Goal: Book appointment/travel/reservation

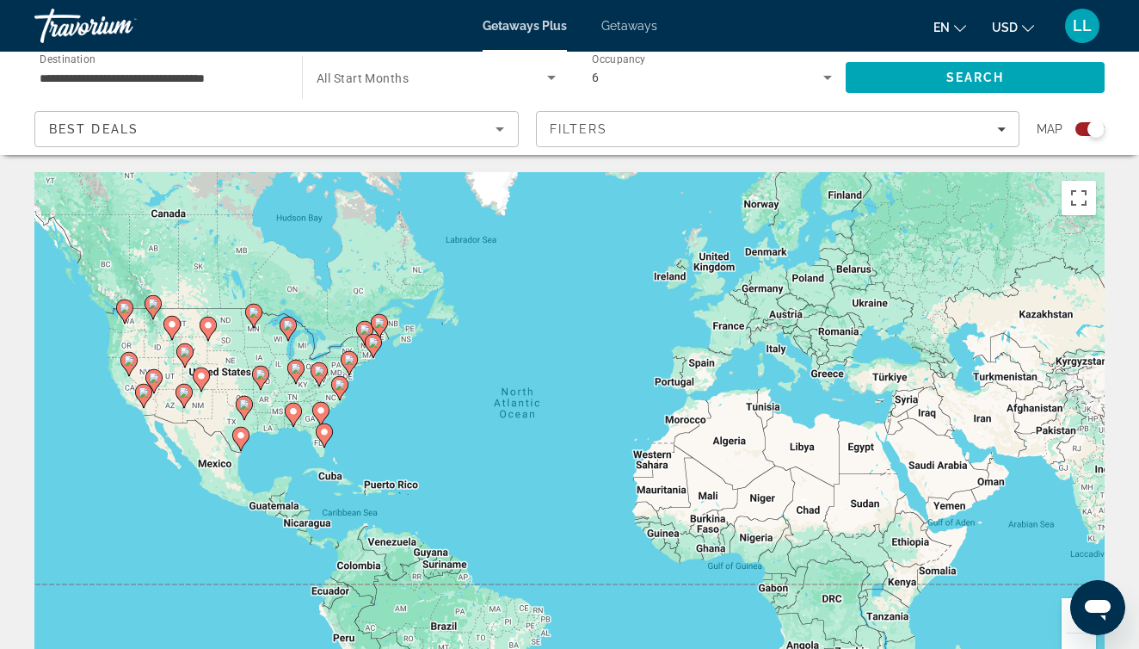
click at [325, 433] on image "Main content" at bounding box center [324, 432] width 10 height 10
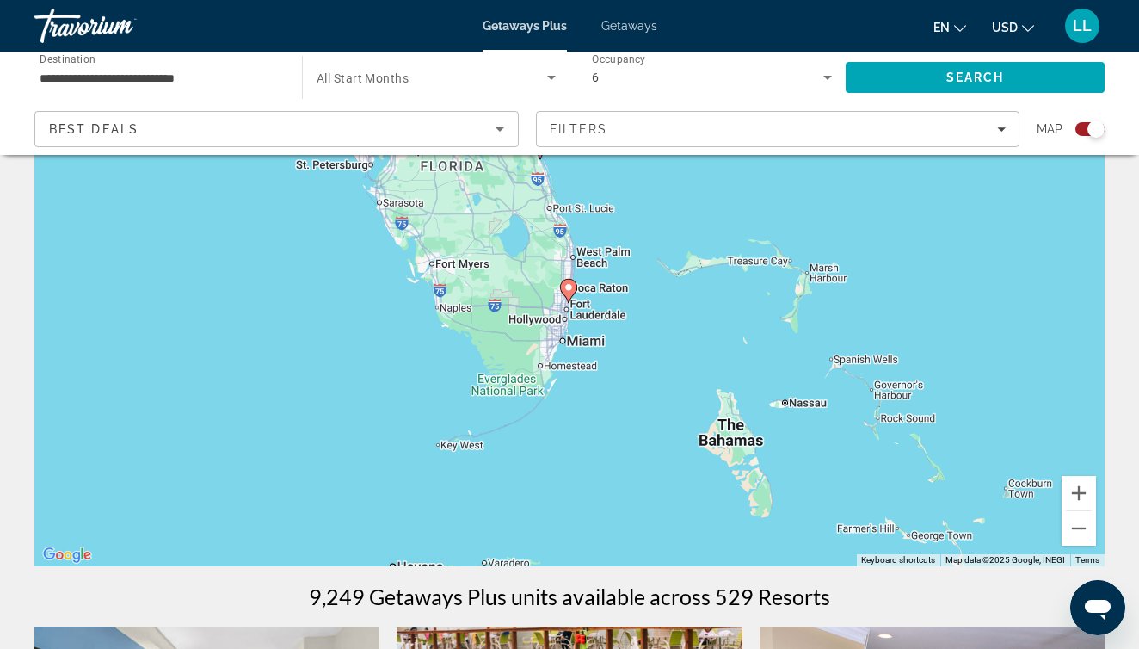
scroll to position [118, 0]
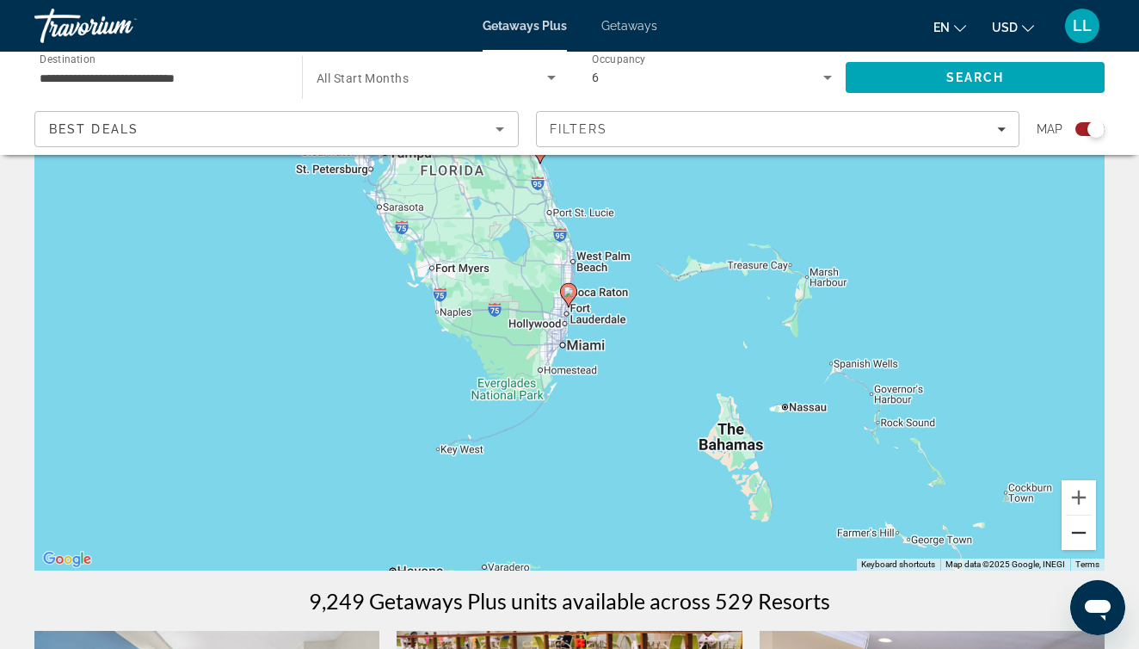
click at [1083, 533] on button "Zoom out" at bounding box center [1079, 532] width 34 height 34
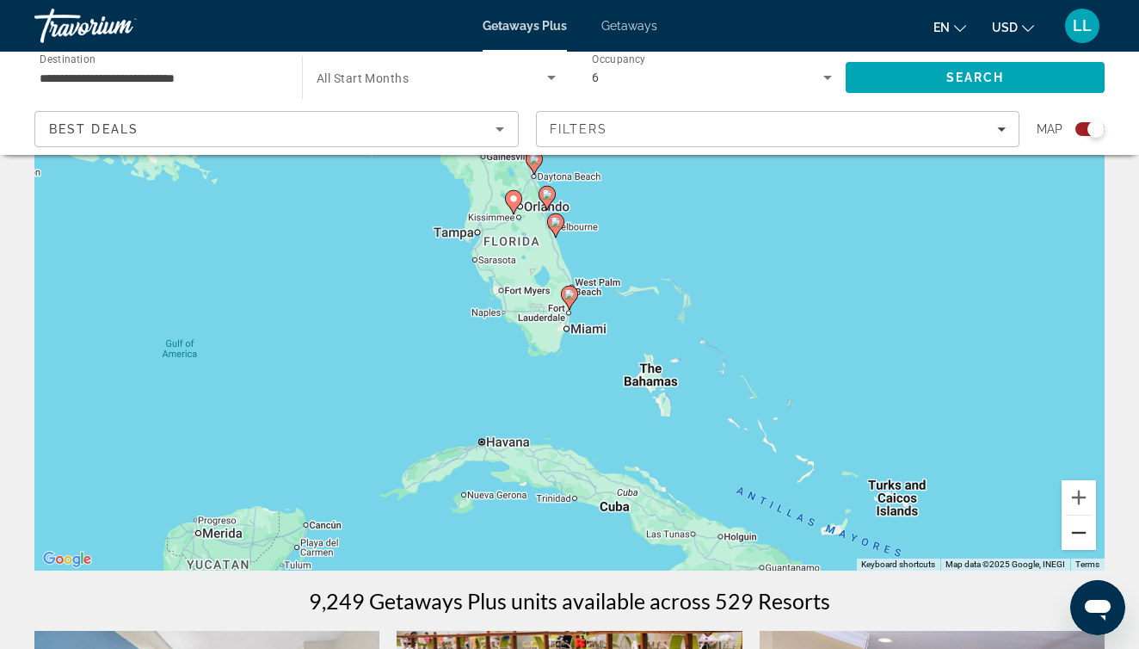
click at [1083, 533] on button "Zoom out" at bounding box center [1079, 532] width 34 height 34
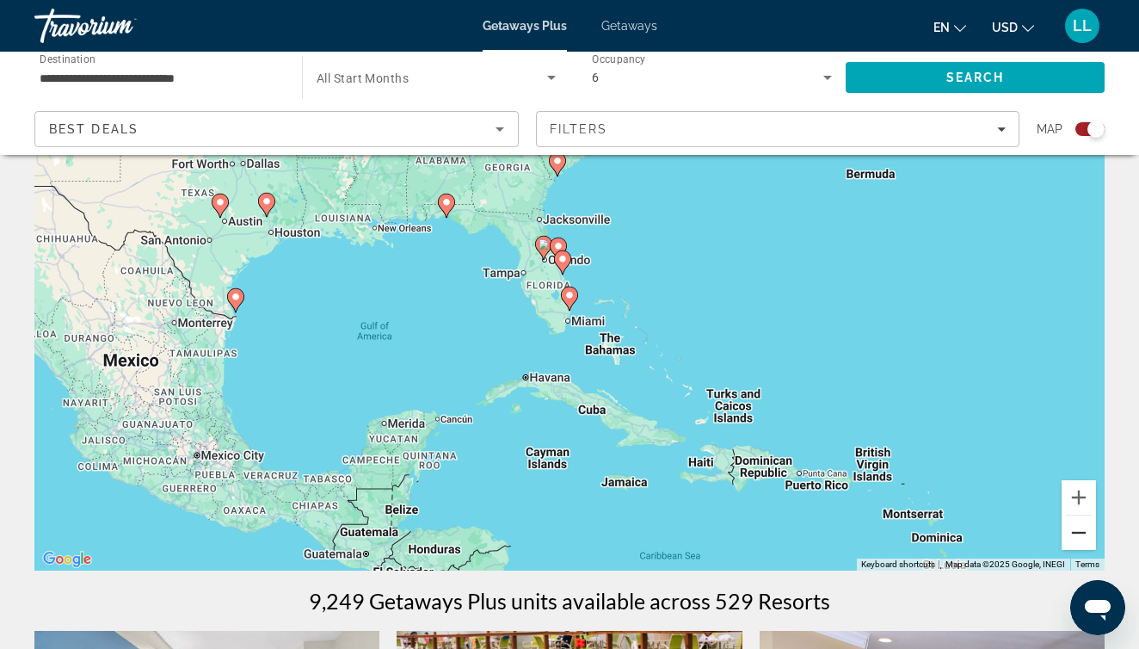
click at [1079, 533] on button "Zoom out" at bounding box center [1079, 532] width 34 height 34
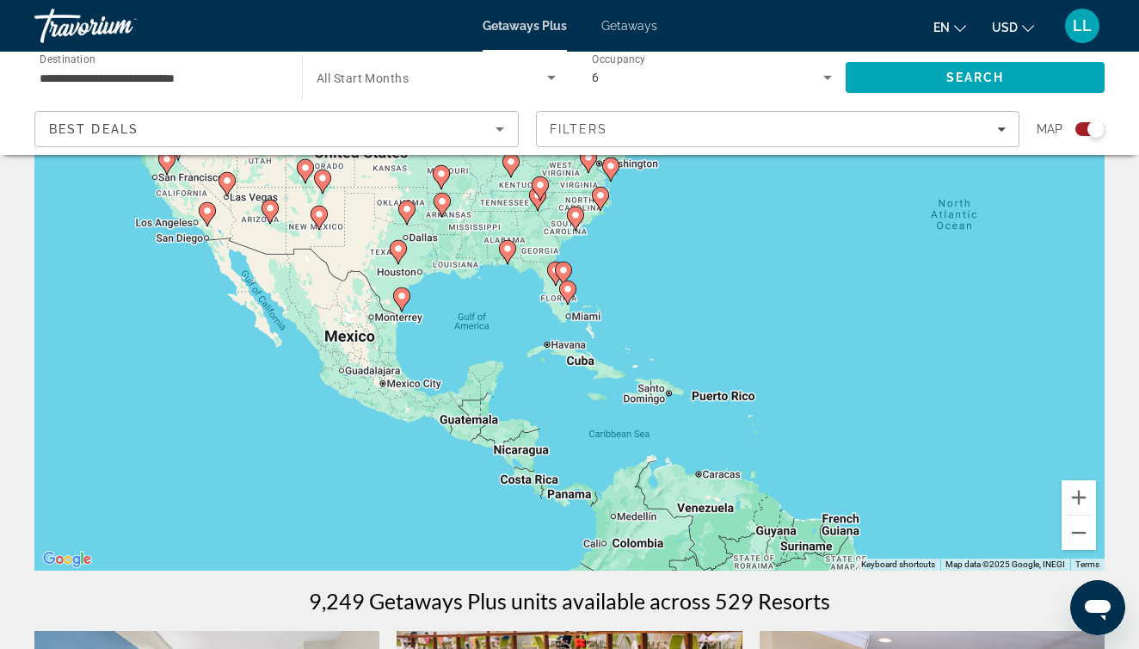
click at [210, 210] on image "Main content" at bounding box center [207, 211] width 10 height 10
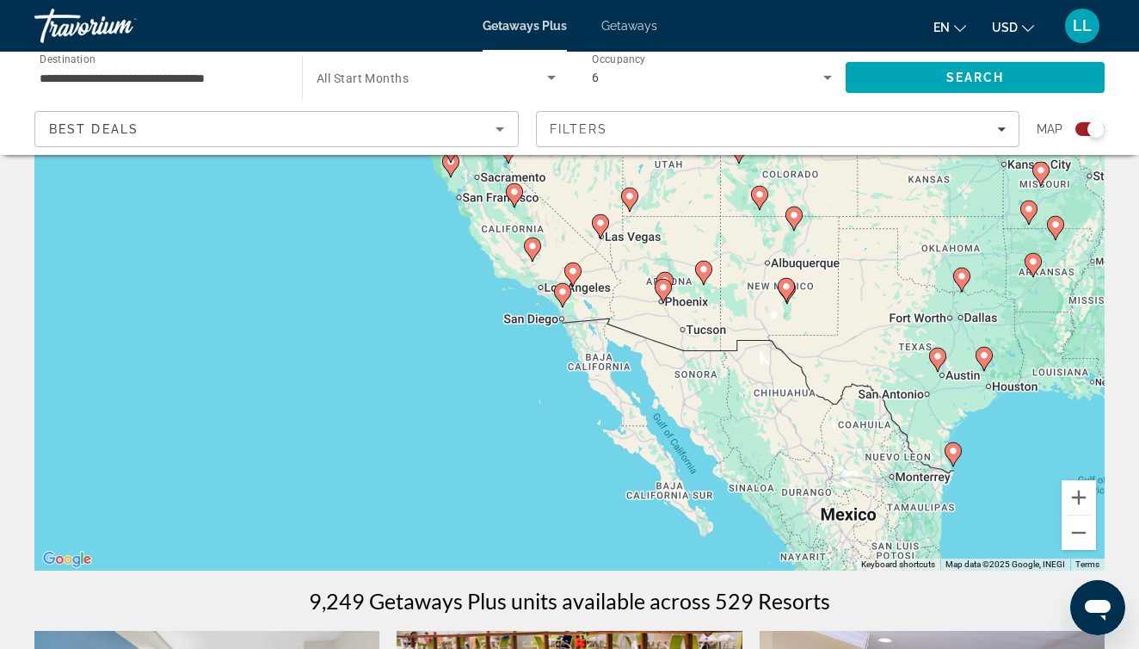
click at [577, 275] on image "Main content" at bounding box center [573, 271] width 10 height 10
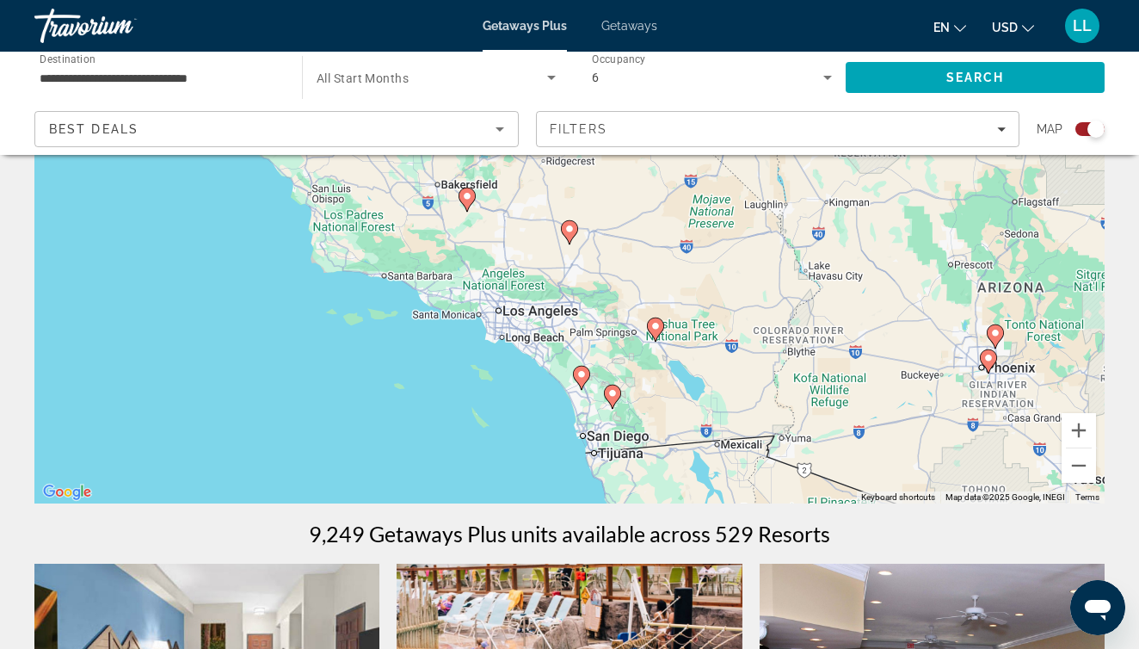
scroll to position [192, 0]
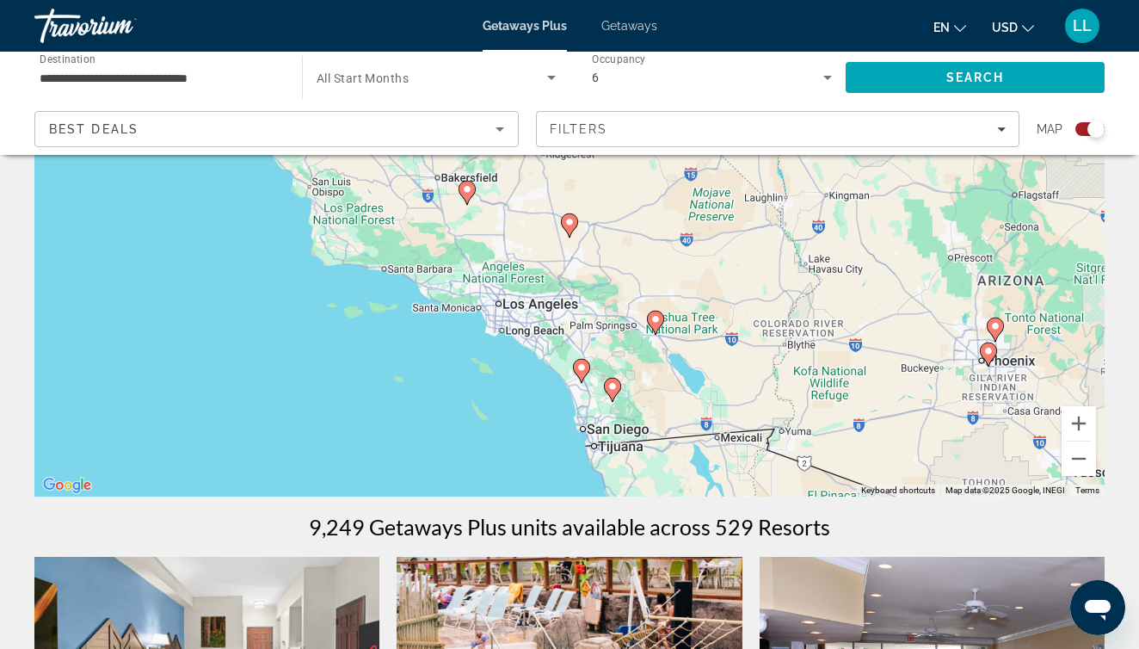
click at [526, 309] on div "To activate drag with keyboard, press Alt + Enter. Once in keyboard drag state,…" at bounding box center [569, 238] width 1071 height 516
click at [511, 311] on div "To activate drag with keyboard, press Alt + Enter. Once in keyboard drag state,…" at bounding box center [569, 238] width 1071 height 516
click at [1079, 423] on button "Zoom in" at bounding box center [1079, 423] width 34 height 34
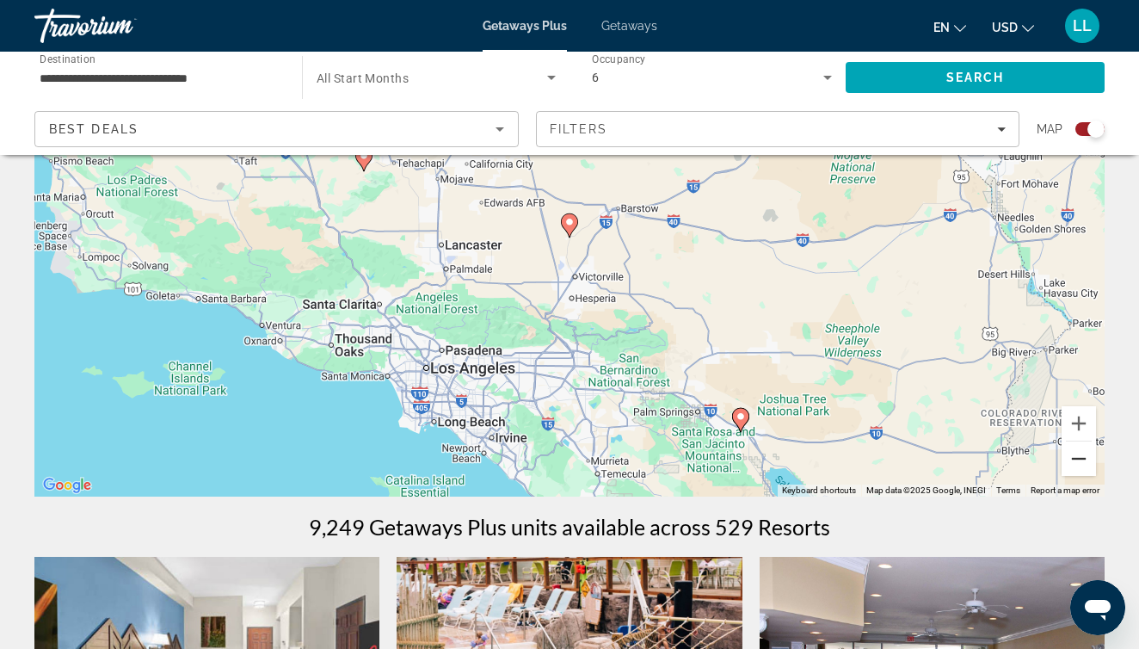
click at [1083, 456] on button "Zoom out" at bounding box center [1079, 458] width 34 height 34
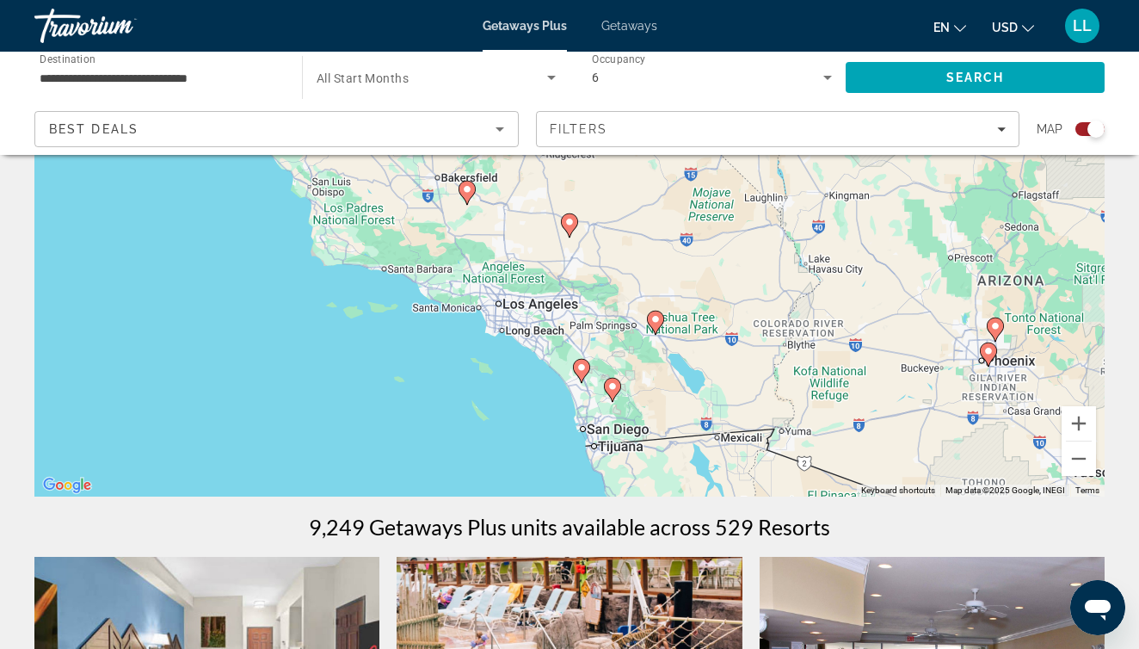
click at [656, 323] on image "Main content" at bounding box center [656, 319] width 10 height 10
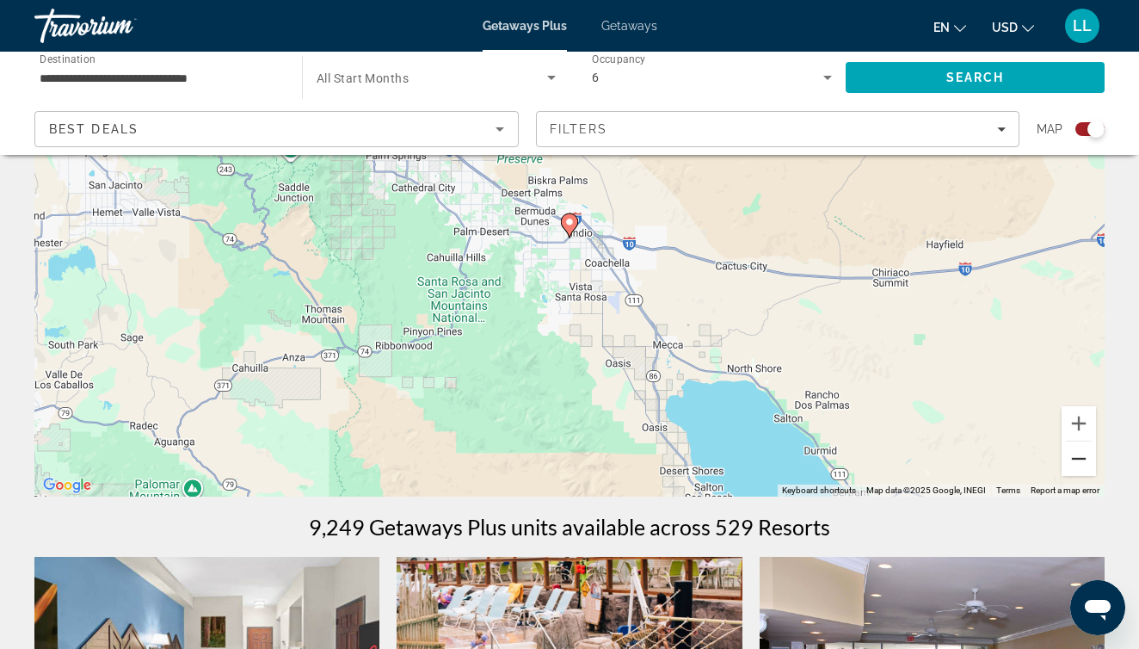
click at [1078, 456] on button "Zoom out" at bounding box center [1079, 458] width 34 height 34
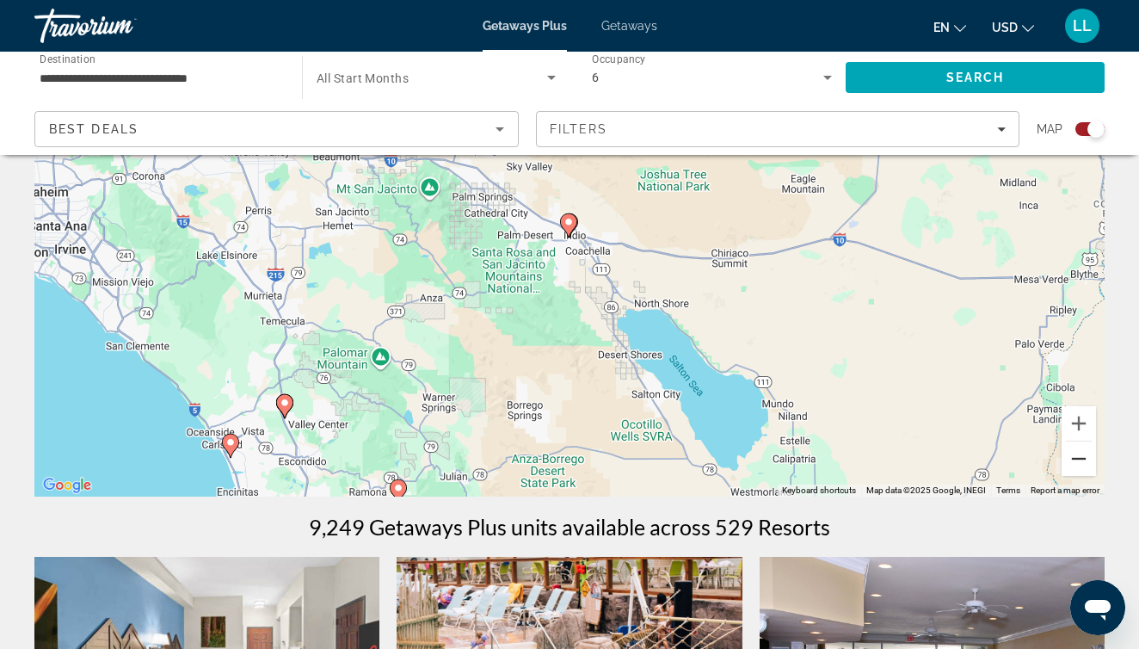
click at [1078, 456] on button "Zoom out" at bounding box center [1079, 458] width 34 height 34
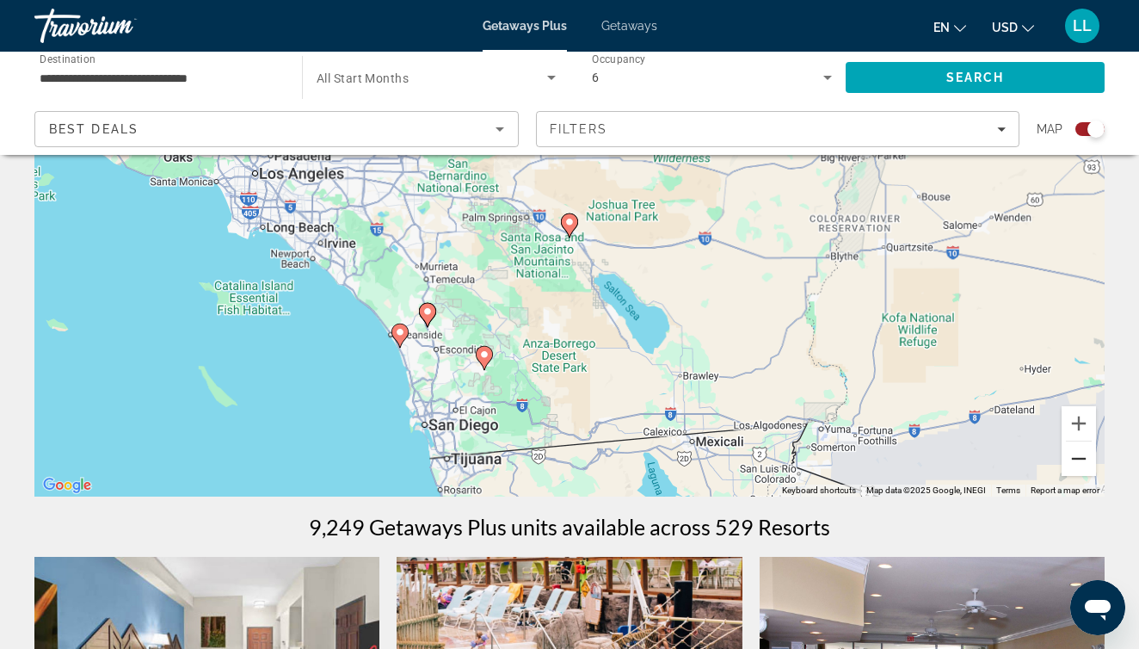
click at [1078, 456] on button "Zoom out" at bounding box center [1079, 458] width 34 height 34
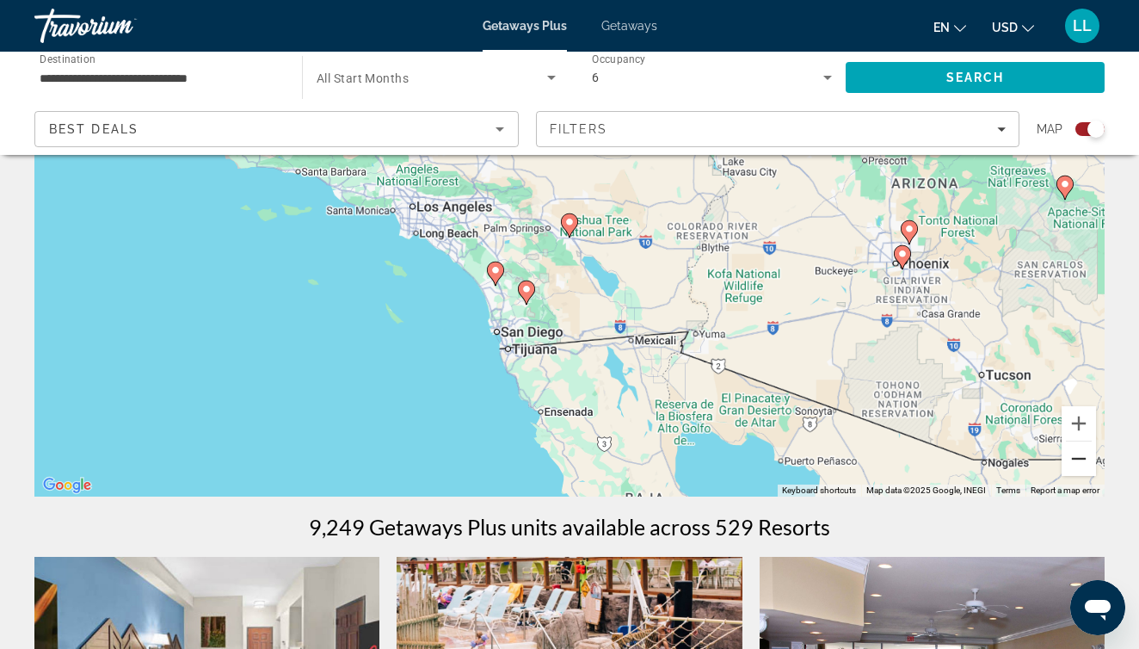
click at [1078, 456] on button "Zoom out" at bounding box center [1079, 458] width 34 height 34
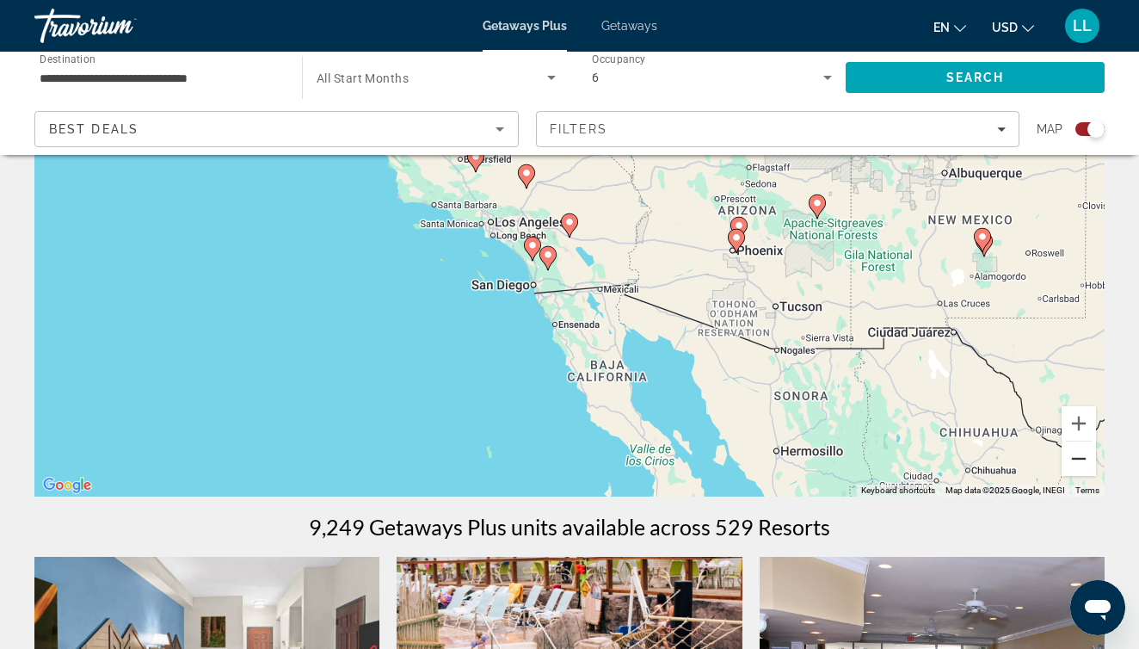
click at [1078, 456] on button "Zoom out" at bounding box center [1079, 458] width 34 height 34
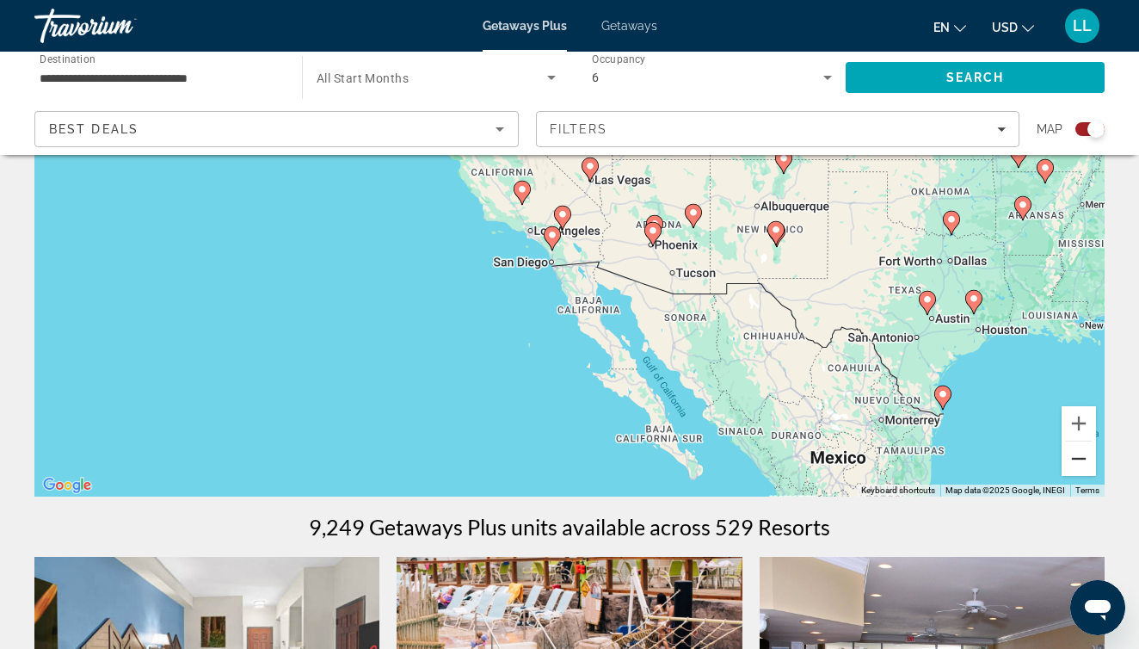
click at [1078, 456] on button "Zoom out" at bounding box center [1079, 458] width 34 height 34
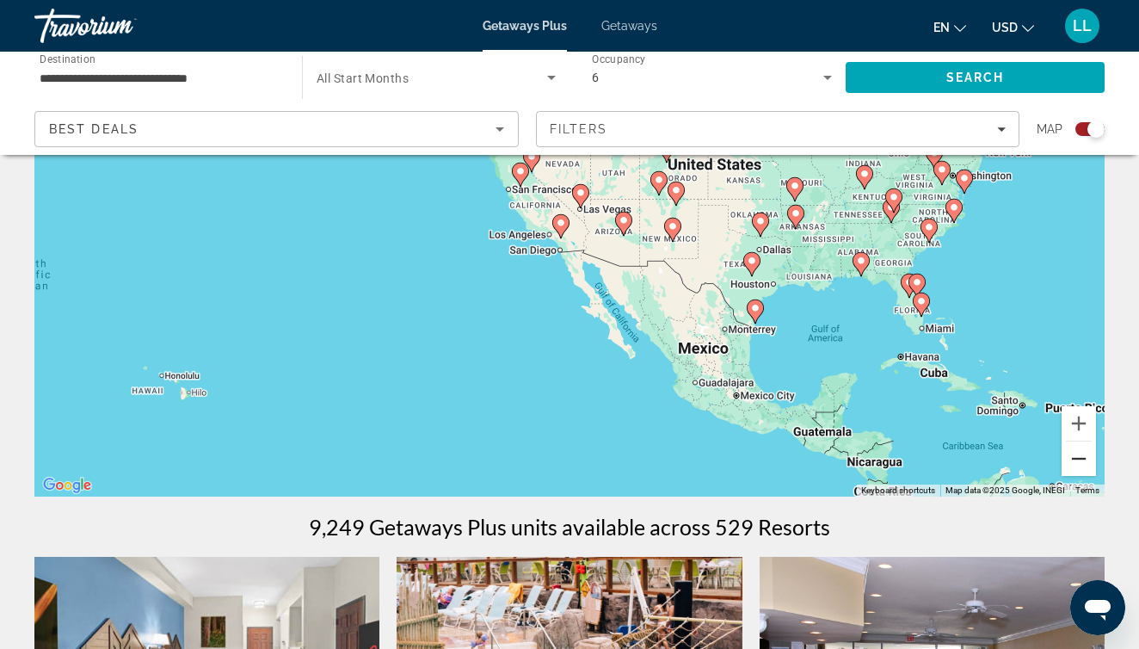
click at [1078, 456] on button "Zoom out" at bounding box center [1079, 458] width 34 height 34
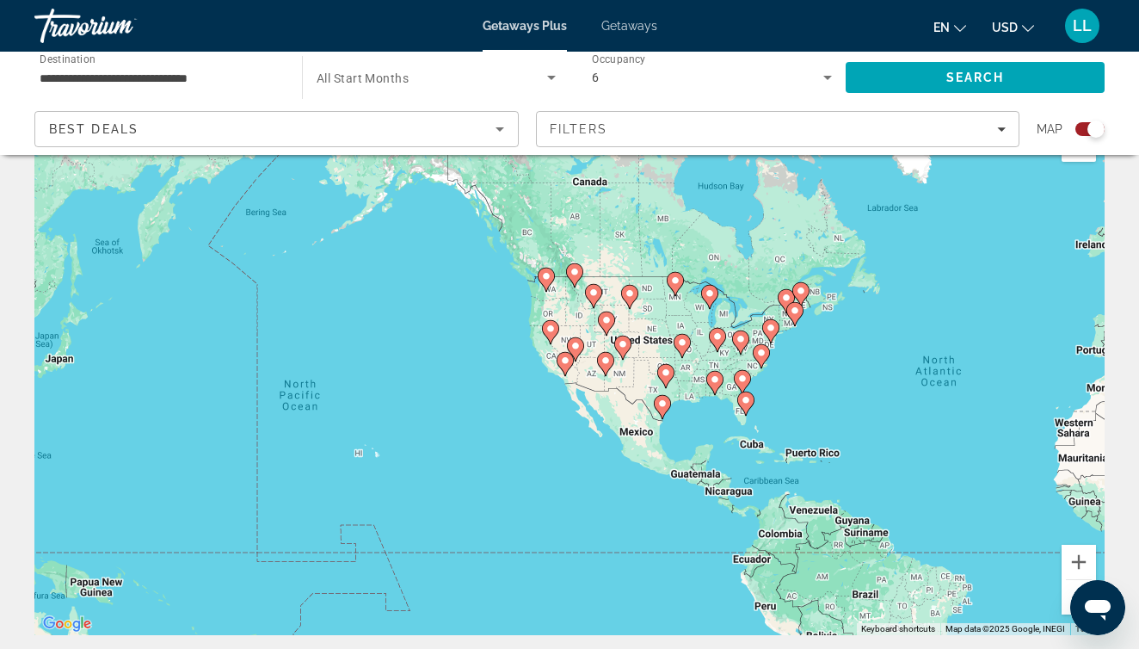
scroll to position [53, 0]
click at [559, 357] on icon "Main content" at bounding box center [565, 364] width 15 height 22
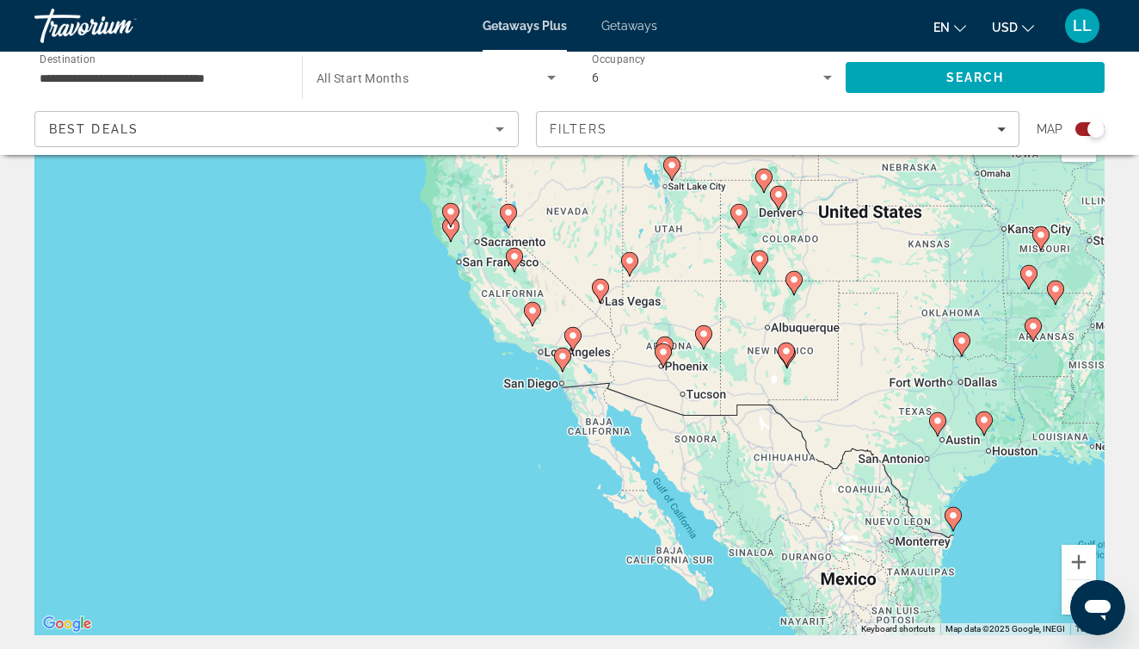
click at [577, 336] on image "Main content" at bounding box center [573, 335] width 10 height 10
type input "**********"
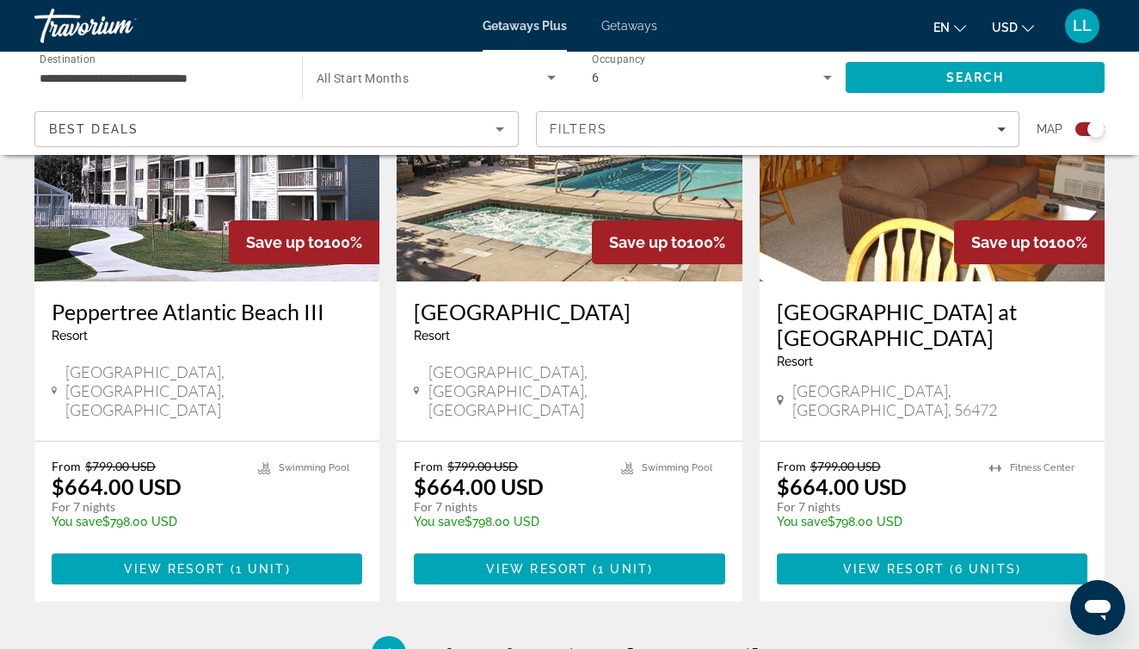
scroll to position [2665, 0]
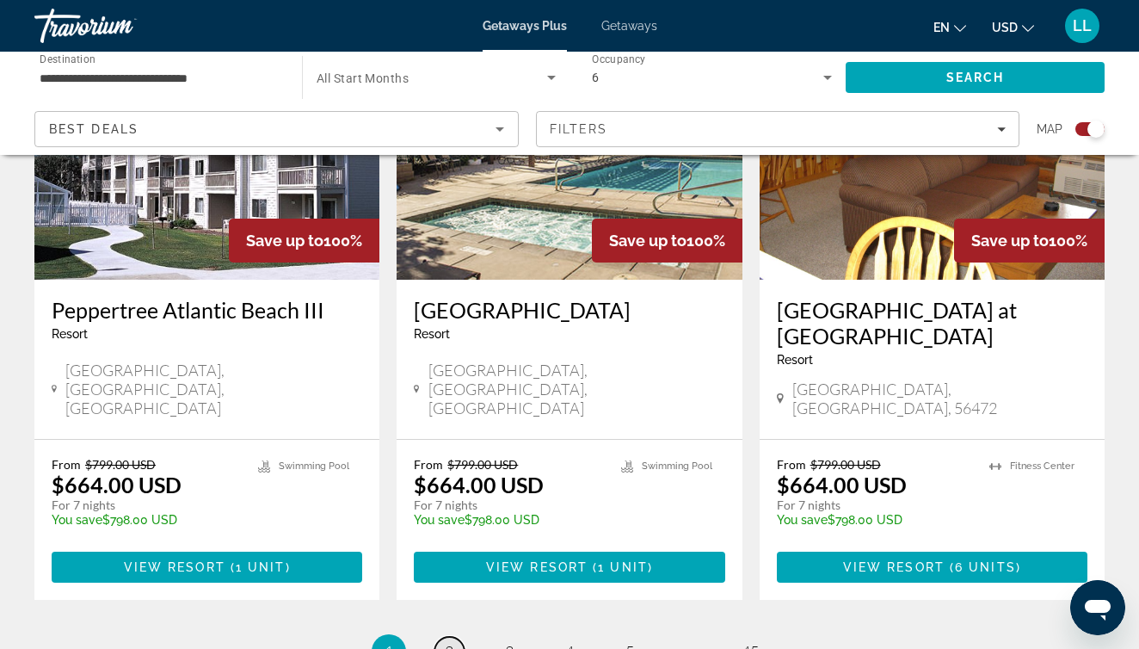
click at [455, 637] on link "page 2" at bounding box center [450, 652] width 30 height 30
